Goal: Transaction & Acquisition: Book appointment/travel/reservation

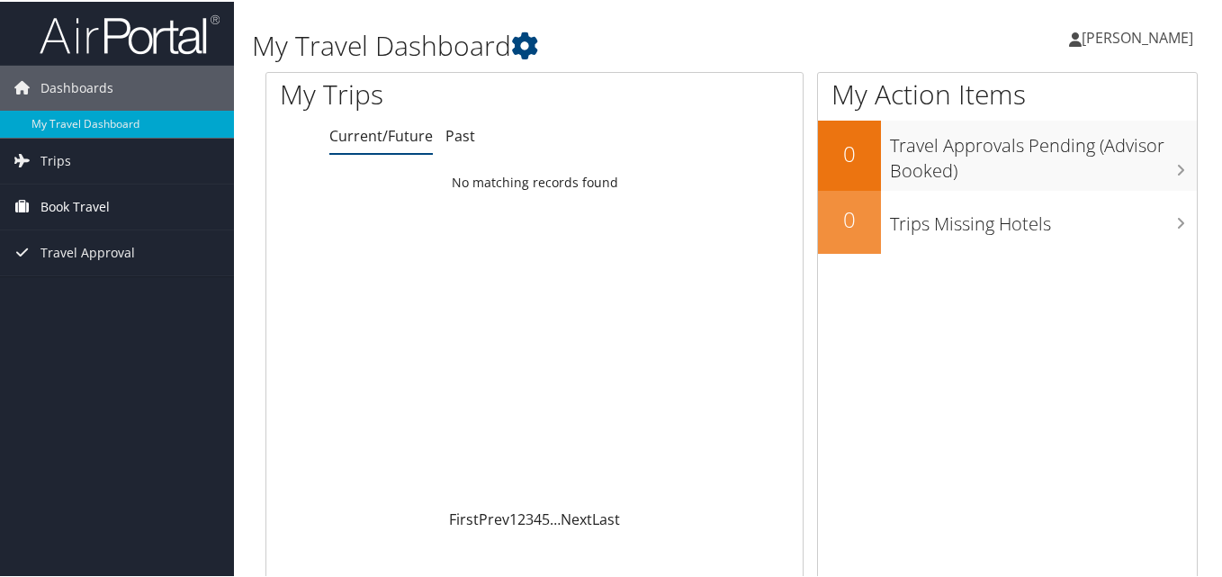
click at [131, 205] on link "Book Travel" at bounding box center [117, 205] width 234 height 45
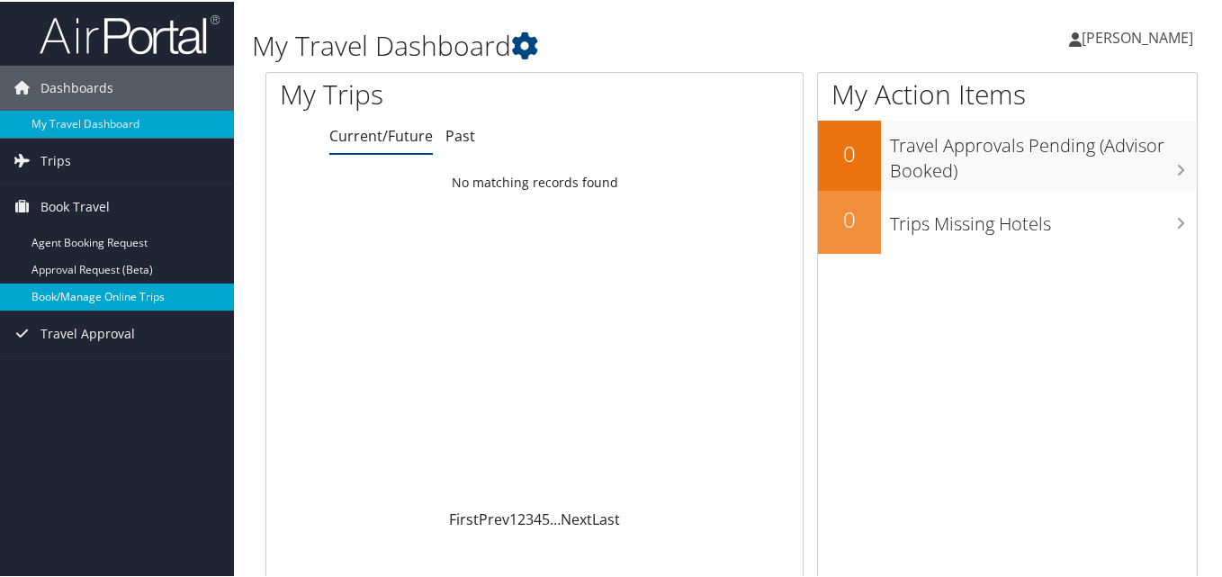
click at [141, 294] on link "Book/Manage Online Trips" at bounding box center [117, 295] width 234 height 27
